Goal: Task Accomplishment & Management: Use online tool/utility

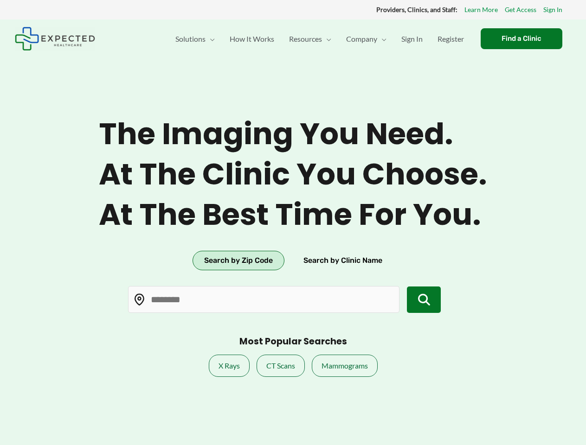
type input "*****"
click at [293, 223] on span "At the best time for you." at bounding box center [293, 215] width 388 height 36
click at [238, 261] on button "Search by Zip Code" at bounding box center [238, 260] width 92 height 19
click at [342, 261] on button "Search by Clinic Name" at bounding box center [343, 260] width 102 height 19
